Goal: Find specific page/section: Find specific page/section

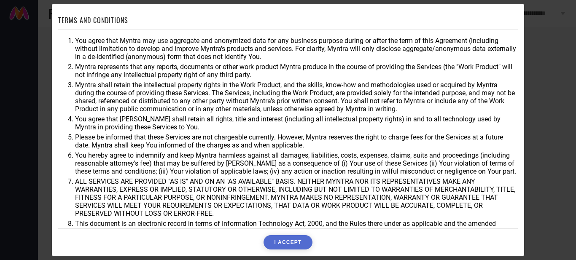
click at [296, 238] on button "I ACCEPT" at bounding box center [287, 242] width 48 height 14
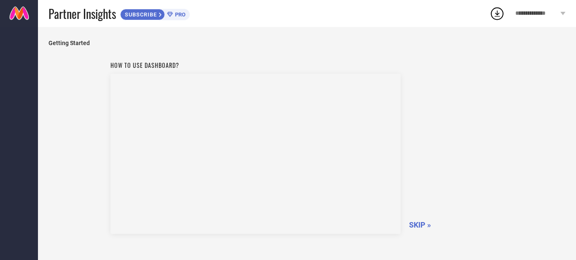
click at [422, 220] on span "SKIP »" at bounding box center [420, 224] width 22 height 9
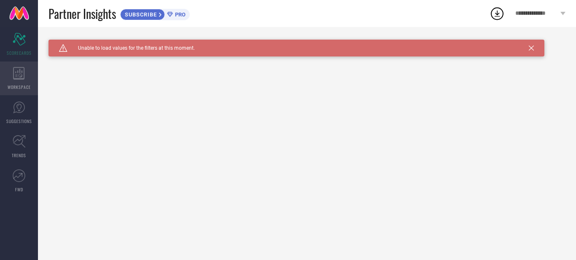
click at [18, 71] on icon at bounding box center [18, 73] width 11 height 13
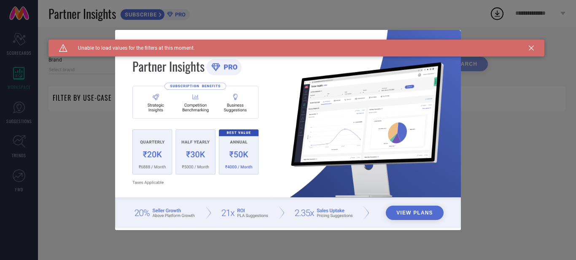
type input "1 STOP FASHION"
type input "All"
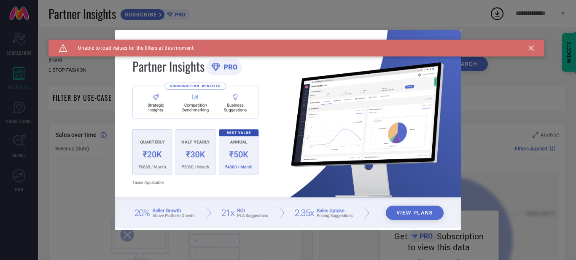
click at [531, 47] on icon at bounding box center [531, 48] width 5 height 5
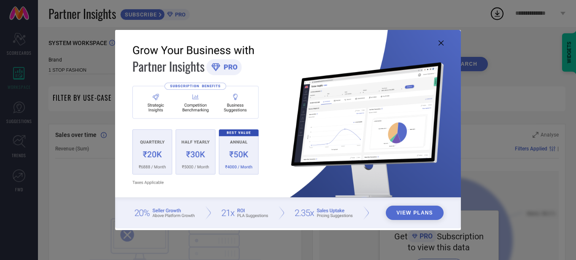
click at [447, 40] on img at bounding box center [288, 129] width 346 height 199
click at [441, 40] on icon at bounding box center [440, 42] width 5 height 5
